Goal: Task Accomplishment & Management: Use online tool/utility

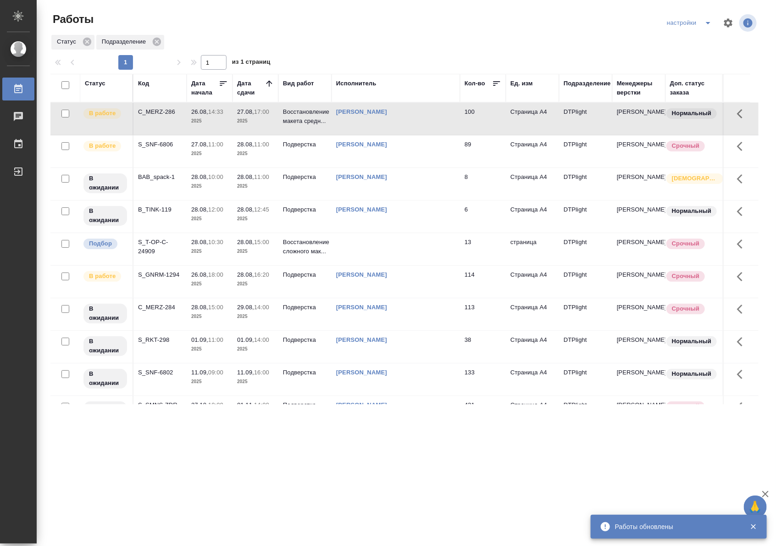
click at [232, 118] on td "27.08, 17:00 2025" at bounding box center [255, 119] width 46 height 32
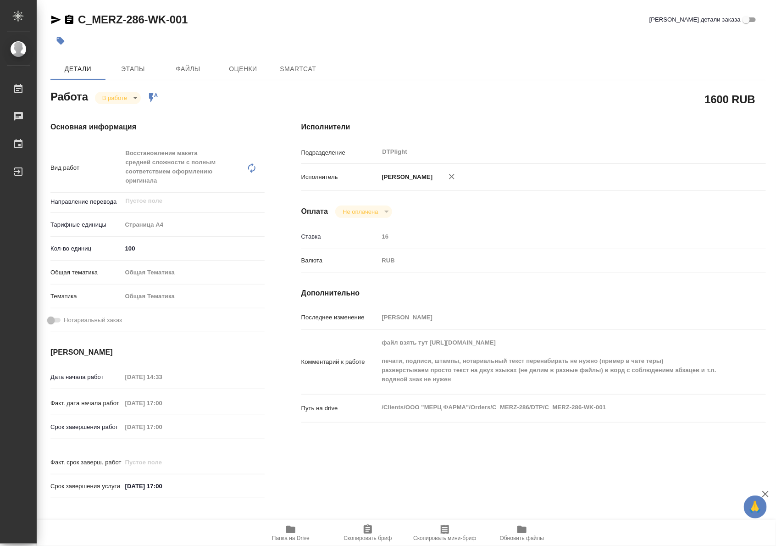
type textarea "x"
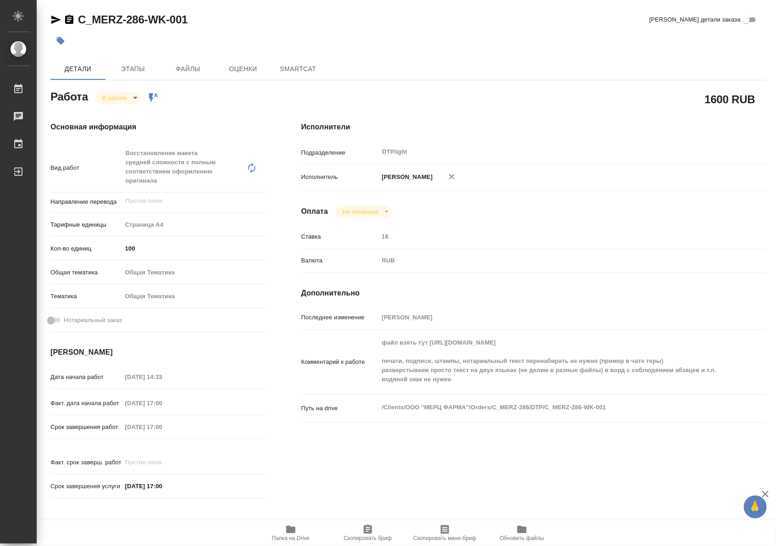
type textarea "x"
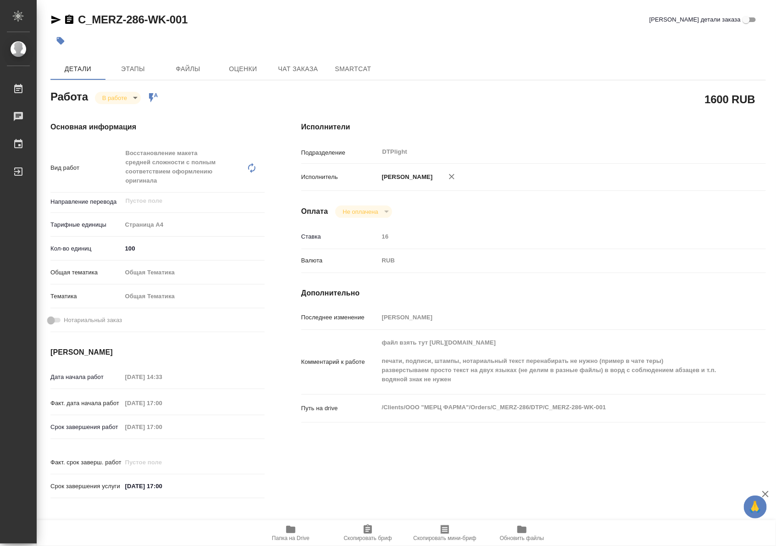
type textarea "x"
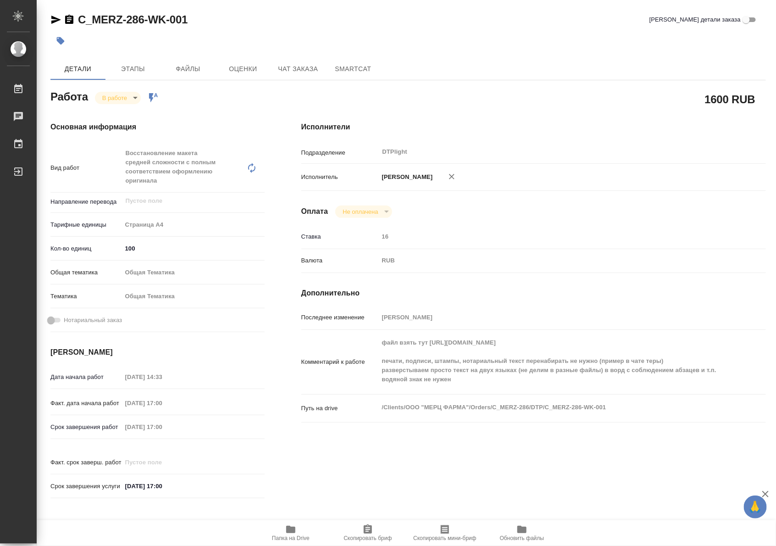
type textarea "x"
